Goal: Information Seeking & Learning: Learn about a topic

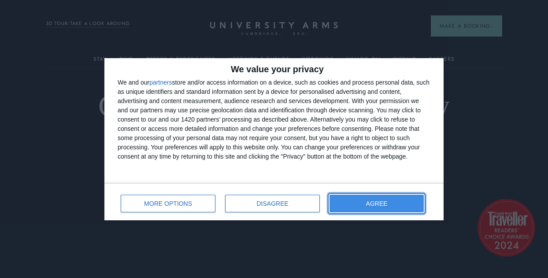
click at [368, 202] on button "AGREE" at bounding box center [376, 204] width 94 height 18
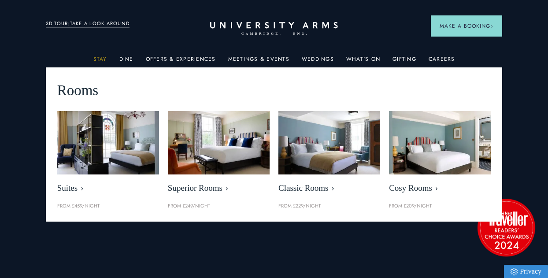
click at [98, 59] on link "Stay" at bounding box center [100, 61] width 14 height 11
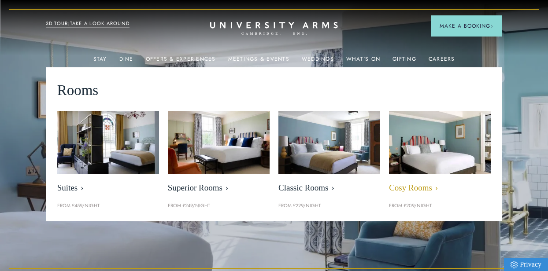
click at [411, 188] on span "Cosy Rooms" at bounding box center [440, 188] width 102 height 10
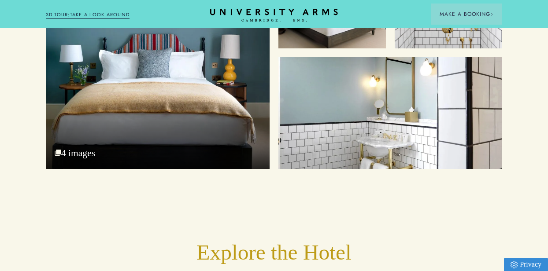
scroll to position [1144, 0]
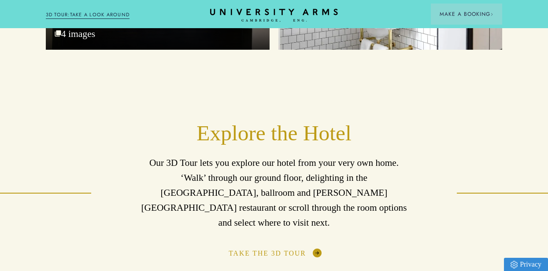
click at [295, 249] on link "Take the 3D Tour" at bounding box center [273, 253] width 90 height 9
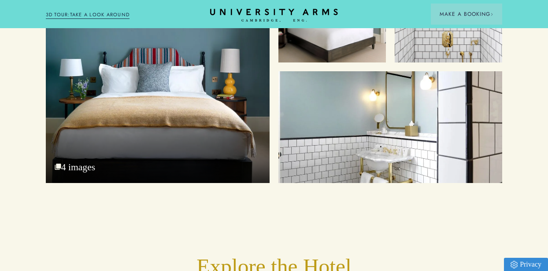
scroll to position [836, 0]
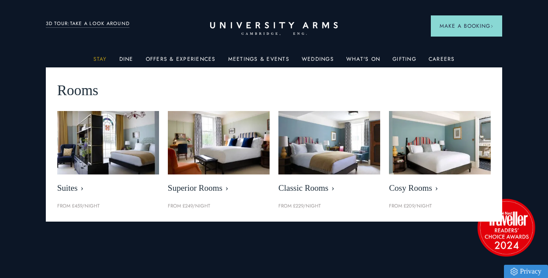
click at [98, 59] on link "Stay" at bounding box center [100, 61] width 14 height 11
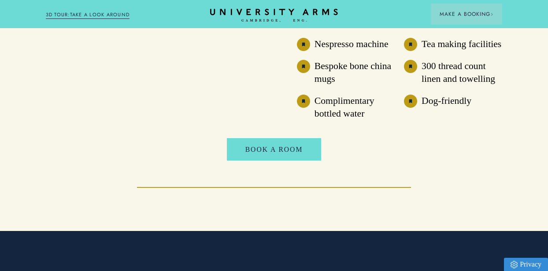
scroll to position [3002, 0]
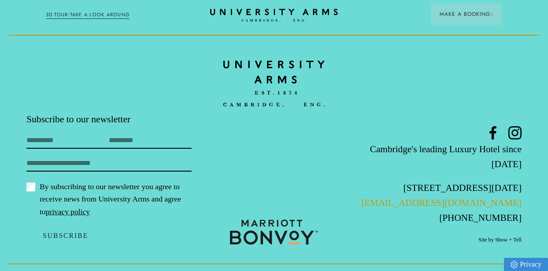
drag, startPoint x: 526, startPoint y: 202, endPoint x: 404, endPoint y: 204, distance: 121.1
click at [404, 204] on footer "Subscribe to our newsletter First Name Last Name Email By subscribing to our ne…" at bounding box center [274, 149] width 548 height 243
copy link "[EMAIL_ADDRESS][DOMAIN_NAME]"
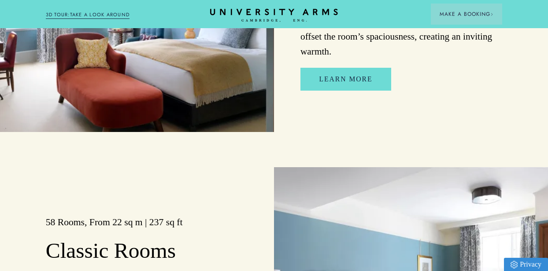
scroll to position [890, 0]
